Goal: Find specific page/section: Find specific page/section

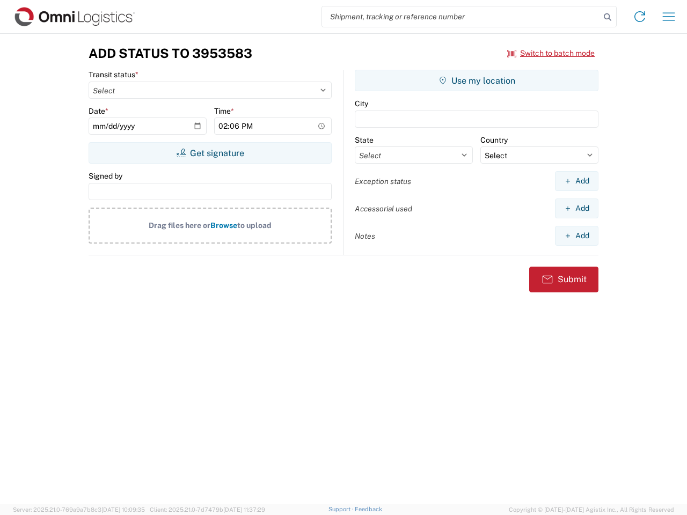
click at [461, 17] on input "search" at bounding box center [461, 16] width 278 height 20
click at [608, 17] on icon at bounding box center [607, 17] width 15 height 15
click at [640, 17] on icon at bounding box center [639, 16] width 17 height 17
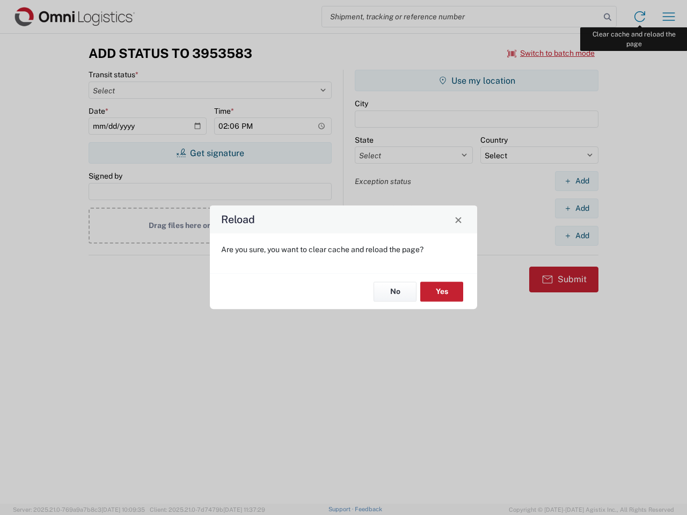
click at [669, 17] on div "Reload Are you sure, you want to clear cache and reload the page? No Yes" at bounding box center [343, 257] width 687 height 515
click at [551, 53] on div "Reload Are you sure, you want to clear cache and reload the page? No Yes" at bounding box center [343, 257] width 687 height 515
click at [210, 153] on div "Reload Are you sure, you want to clear cache and reload the page? No Yes" at bounding box center [343, 257] width 687 height 515
click at [477, 81] on div "Reload Are you sure, you want to clear cache and reload the page? No Yes" at bounding box center [343, 257] width 687 height 515
click at [577, 181] on div "Reload Are you sure, you want to clear cache and reload the page? No Yes" at bounding box center [343, 257] width 687 height 515
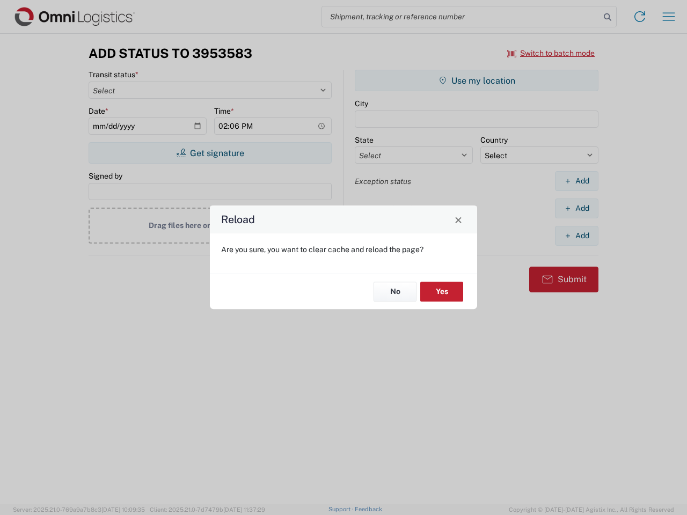
click at [577, 208] on div "Reload Are you sure, you want to clear cache and reload the page? No Yes" at bounding box center [343, 257] width 687 height 515
click at [577, 236] on div "Reload Are you sure, you want to clear cache and reload the page? No Yes" at bounding box center [343, 257] width 687 height 515
